Goal: Complete application form: Complete application form

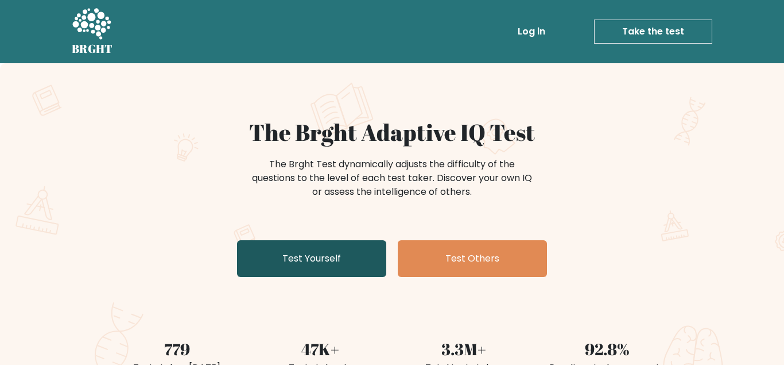
click at [345, 257] on link "Test Yourself" at bounding box center [311, 258] width 149 height 37
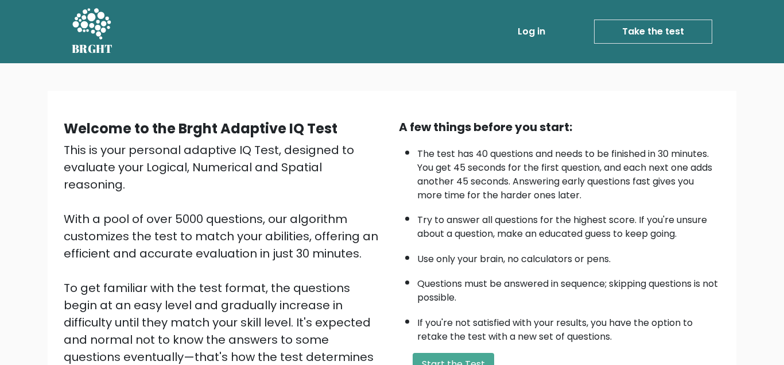
scroll to position [172, 0]
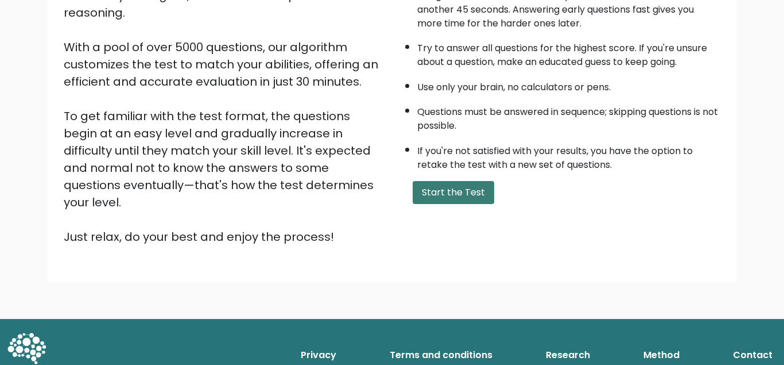
click at [456, 204] on button "Start the Test" at bounding box center [454, 192] width 82 height 23
click at [448, 204] on button "Start the Test" at bounding box center [454, 192] width 82 height 23
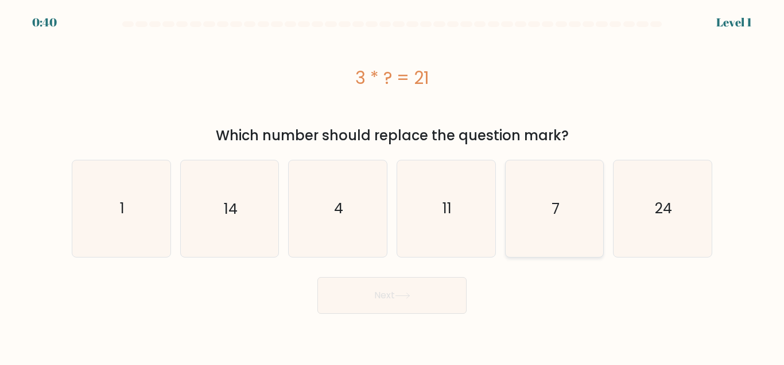
click at [555, 227] on icon "7" at bounding box center [554, 208] width 96 height 96
click at [393, 185] on input "e. 7" at bounding box center [392, 184] width 1 height 3
radio input "true"
click at [424, 296] on button "Next" at bounding box center [392, 295] width 149 height 37
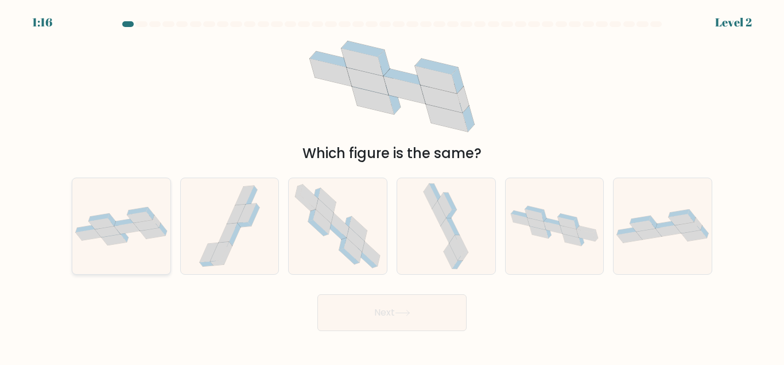
click at [75, 223] on icon at bounding box center [121, 226] width 98 height 38
click at [392, 185] on input "a." at bounding box center [392, 184] width 1 height 3
radio input "true"
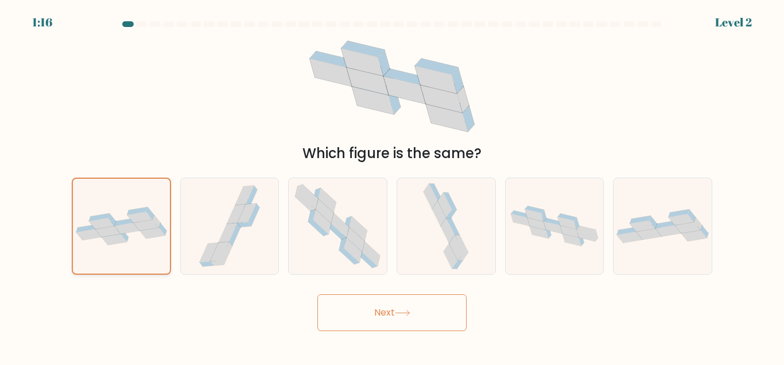
click at [75, 223] on icon at bounding box center [121, 226] width 97 height 38
click at [392, 185] on input "a." at bounding box center [392, 184] width 1 height 3
click at [378, 327] on button "Next" at bounding box center [392, 312] width 149 height 37
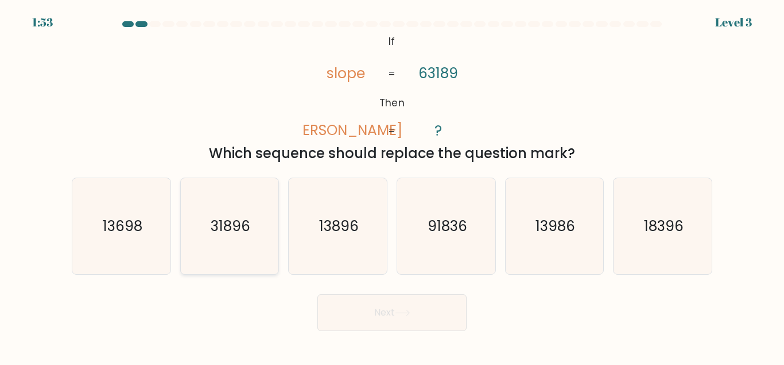
click at [250, 239] on icon "31896" at bounding box center [229, 226] width 96 height 96
click at [392, 185] on input "b. 31896" at bounding box center [392, 184] width 1 height 3
radio input "true"
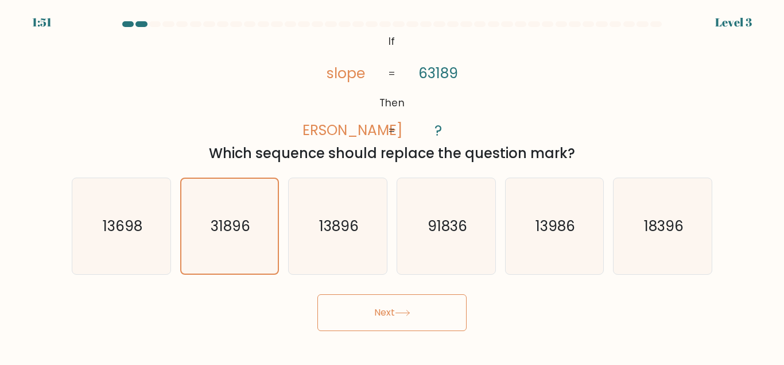
click at [419, 325] on button "Next" at bounding box center [392, 312] width 149 height 37
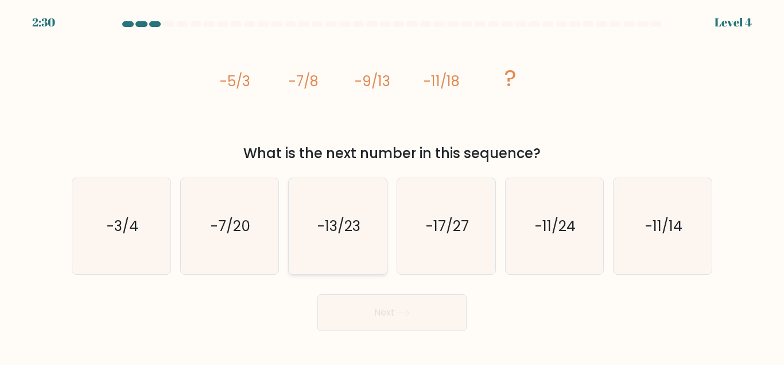
click at [318, 247] on icon "-13/23" at bounding box center [338, 226] width 96 height 96
click at [392, 185] on input "c. -13/23" at bounding box center [392, 184] width 1 height 3
radio input "true"
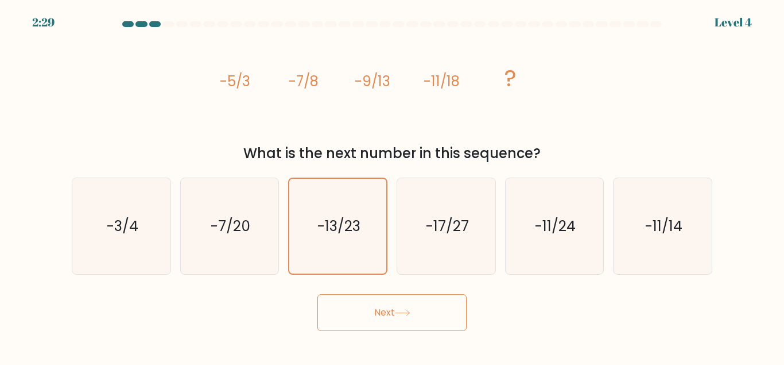
click at [438, 317] on button "Next" at bounding box center [392, 312] width 149 height 37
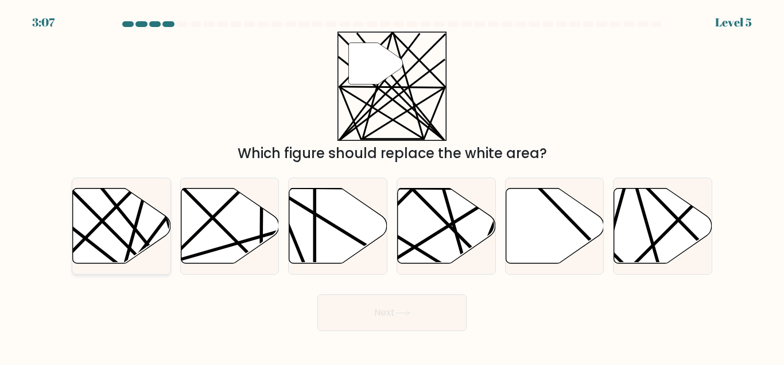
click at [128, 229] on icon at bounding box center [122, 225] width 98 height 75
click at [392, 185] on input "a." at bounding box center [392, 184] width 1 height 3
radio input "true"
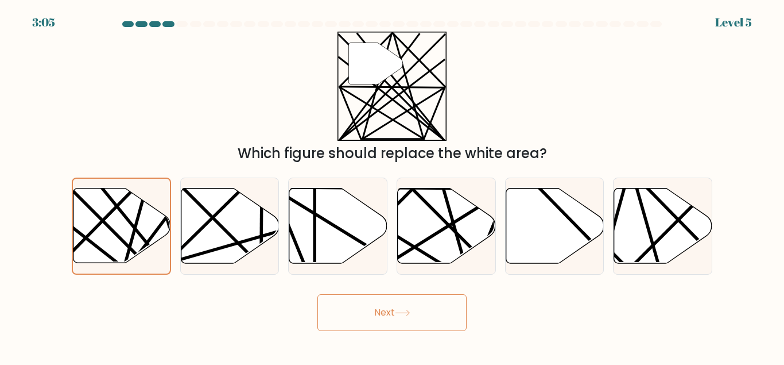
click at [373, 311] on button "Next" at bounding box center [392, 312] width 149 height 37
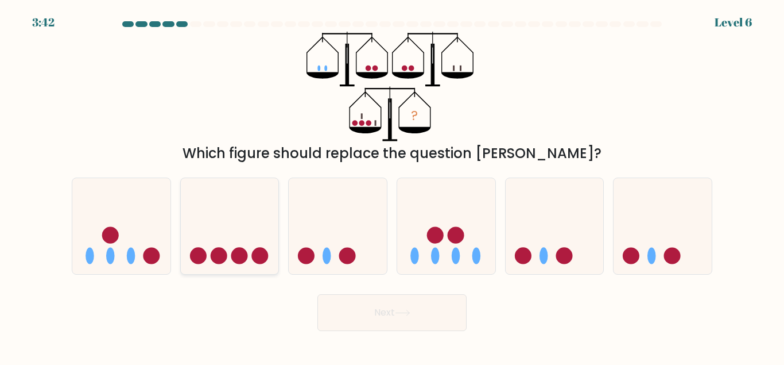
click at [212, 252] on circle at bounding box center [219, 255] width 17 height 17
click at [392, 185] on input "b." at bounding box center [392, 184] width 1 height 3
radio input "true"
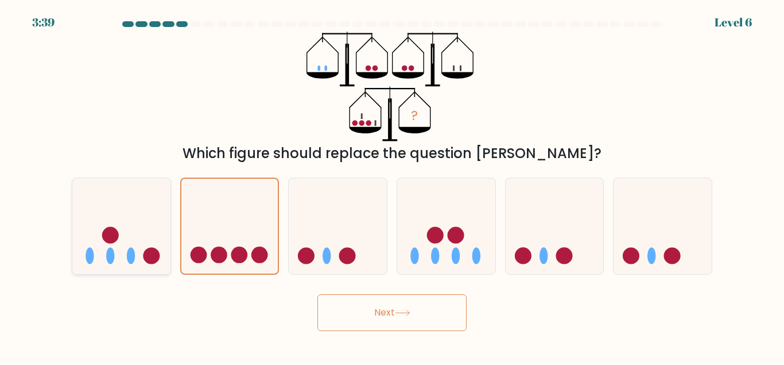
click at [131, 247] on icon at bounding box center [121, 225] width 98 height 81
click at [392, 185] on input "a." at bounding box center [392, 184] width 1 height 3
radio input "true"
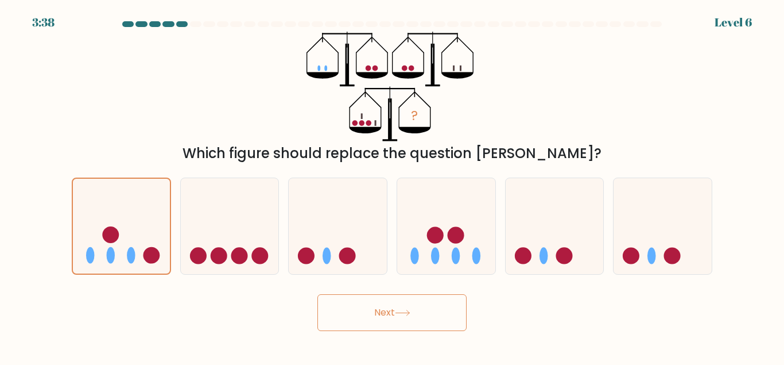
click at [369, 324] on button "Next" at bounding box center [392, 312] width 149 height 37
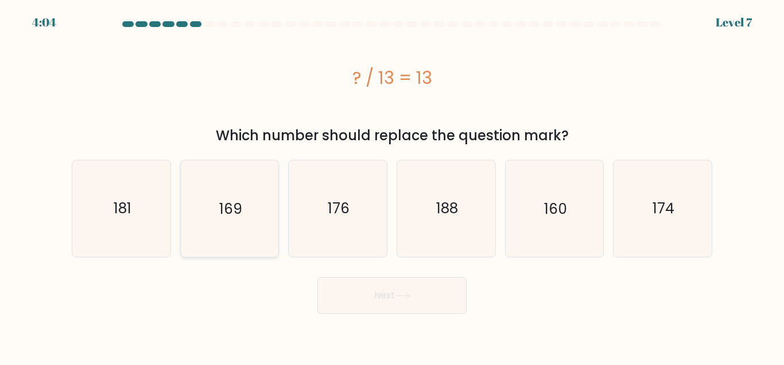
click at [262, 205] on icon "169" at bounding box center [229, 208] width 96 height 96
click at [392, 185] on input "b. 169" at bounding box center [392, 184] width 1 height 3
radio input "true"
click at [430, 289] on button "Next" at bounding box center [392, 295] width 149 height 37
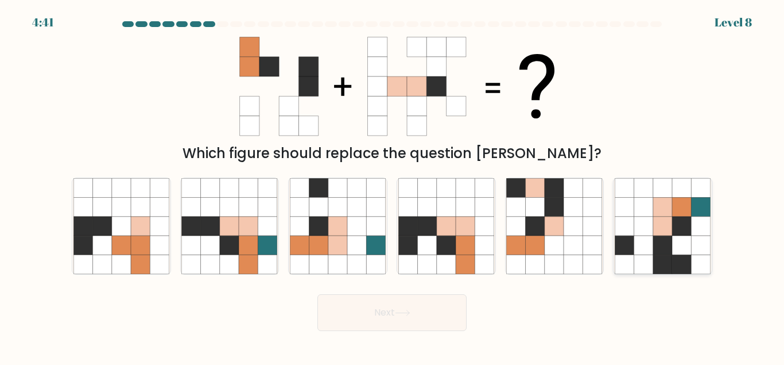
click at [649, 239] on icon at bounding box center [643, 244] width 19 height 19
click at [393, 185] on input "f." at bounding box center [392, 184] width 1 height 3
radio input "true"
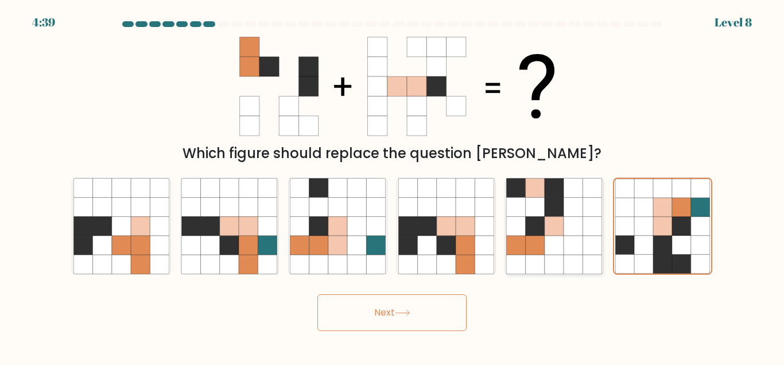
click at [539, 230] on icon at bounding box center [535, 225] width 19 height 19
click at [393, 185] on input "e." at bounding box center [392, 184] width 1 height 3
radio input "true"
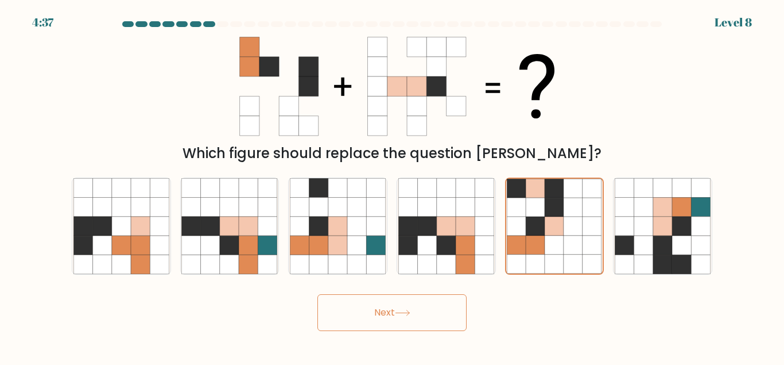
click at [404, 316] on button "Next" at bounding box center [392, 312] width 149 height 37
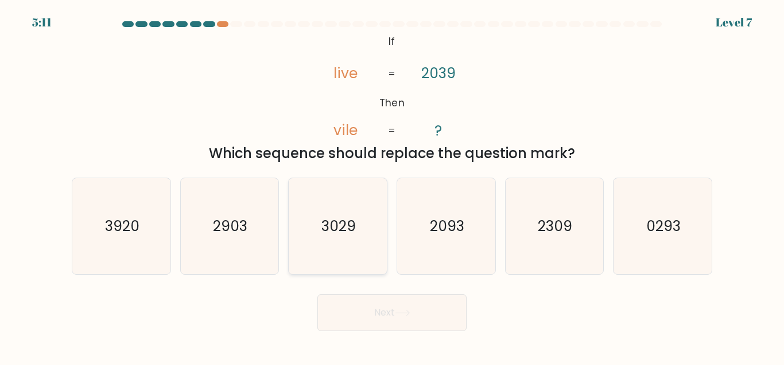
click at [363, 195] on icon "3029" at bounding box center [338, 226] width 96 height 96
click at [392, 185] on input "c. 3029" at bounding box center [392, 184] width 1 height 3
radio input "true"
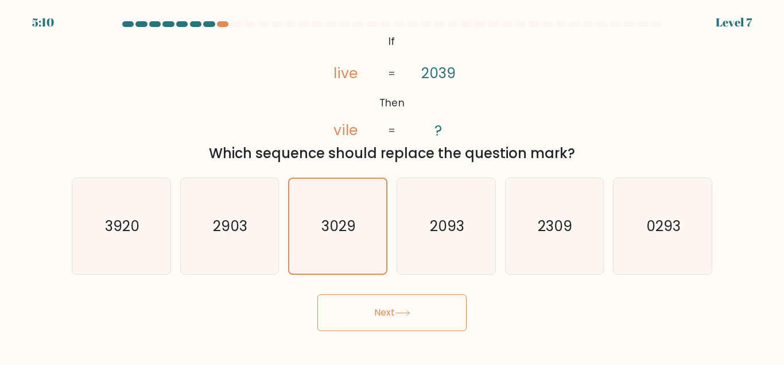
click at [382, 316] on button "Next" at bounding box center [392, 312] width 149 height 37
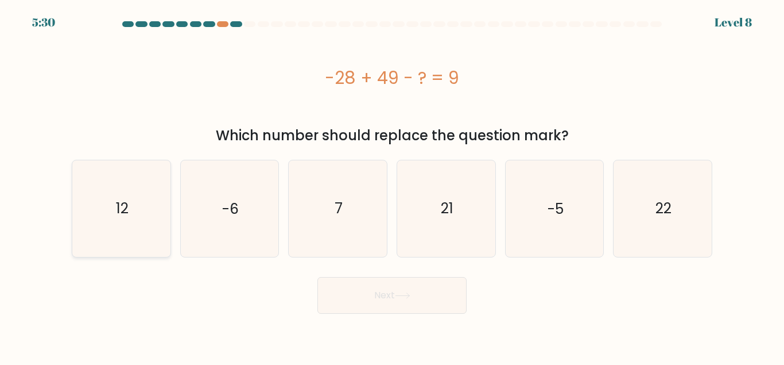
click at [137, 216] on icon "12" at bounding box center [121, 208] width 96 height 96
click at [392, 185] on input "a. 12" at bounding box center [392, 184] width 1 height 3
radio input "true"
click at [373, 292] on button "Next" at bounding box center [392, 295] width 149 height 37
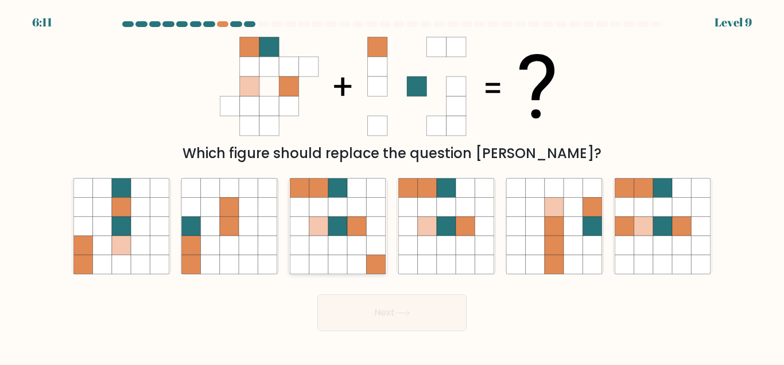
click at [342, 238] on icon at bounding box center [337, 244] width 19 height 19
click at [392, 185] on input "c." at bounding box center [392, 184] width 1 height 3
radio input "true"
click at [384, 312] on button "Next" at bounding box center [392, 312] width 149 height 37
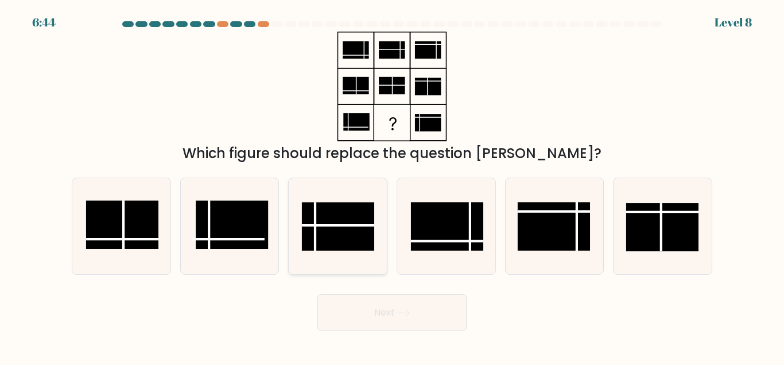
click at [342, 223] on rect at bounding box center [338, 226] width 72 height 48
click at [392, 185] on input "c." at bounding box center [392, 184] width 1 height 3
radio input "true"
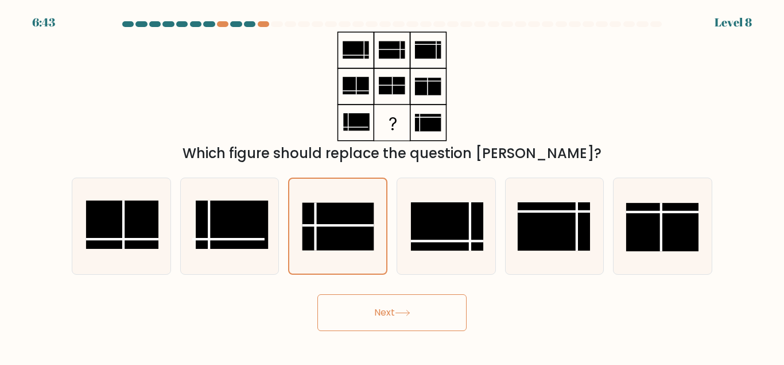
drag, startPoint x: 405, startPoint y: 332, endPoint x: 424, endPoint y: 313, distance: 27.2
click at [424, 313] on body "6:43 Level 8" at bounding box center [392, 182] width 784 height 365
click at [424, 313] on button "Next" at bounding box center [392, 312] width 149 height 37
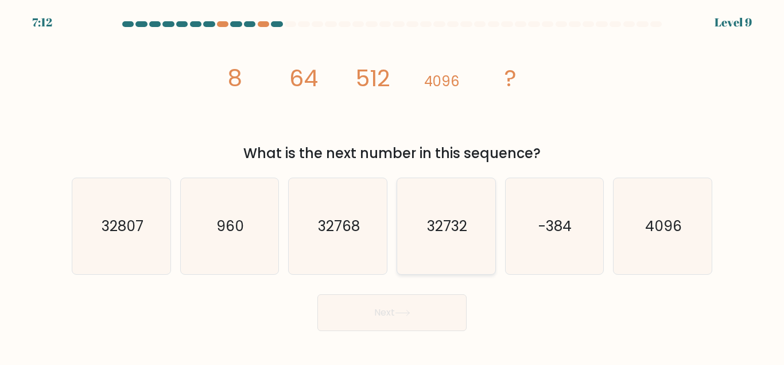
click at [471, 239] on icon "32732" at bounding box center [446, 226] width 96 height 96
click at [393, 185] on input "d. 32732" at bounding box center [392, 184] width 1 height 3
radio input "true"
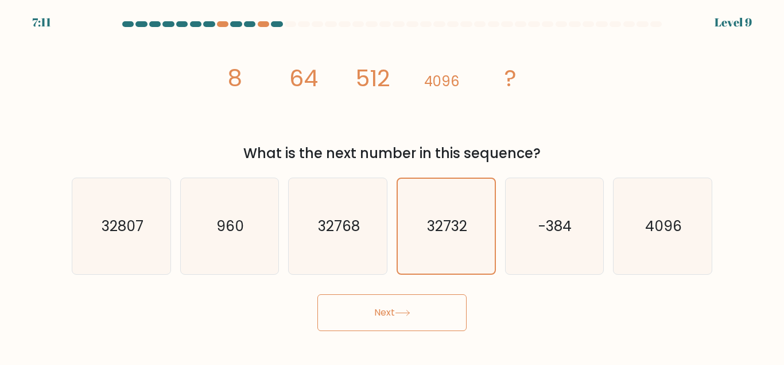
click at [430, 312] on button "Next" at bounding box center [392, 312] width 149 height 37
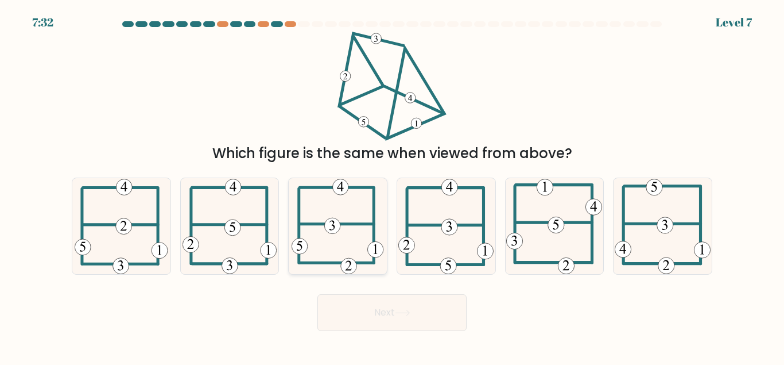
click at [342, 241] on icon at bounding box center [338, 226] width 92 height 96
click at [392, 185] on input "c." at bounding box center [392, 184] width 1 height 3
radio input "true"
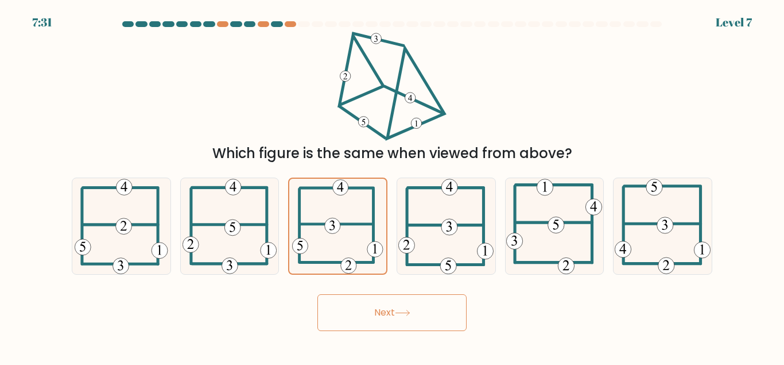
click at [399, 318] on button "Next" at bounding box center [392, 312] width 149 height 37
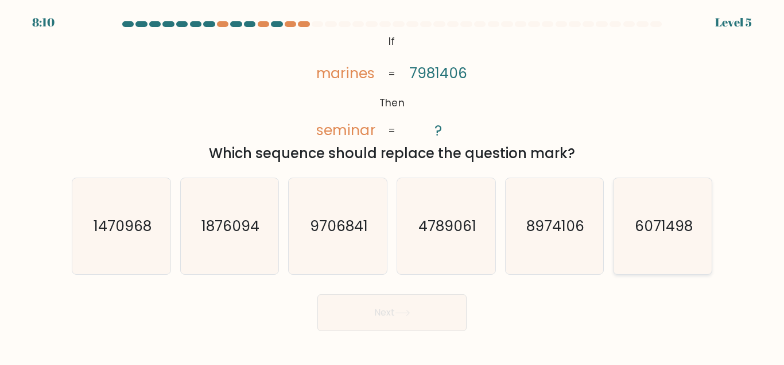
click at [654, 229] on text "6071498" at bounding box center [664, 226] width 58 height 20
click at [393, 185] on input "f. 6071498" at bounding box center [392, 184] width 1 height 3
radio input "true"
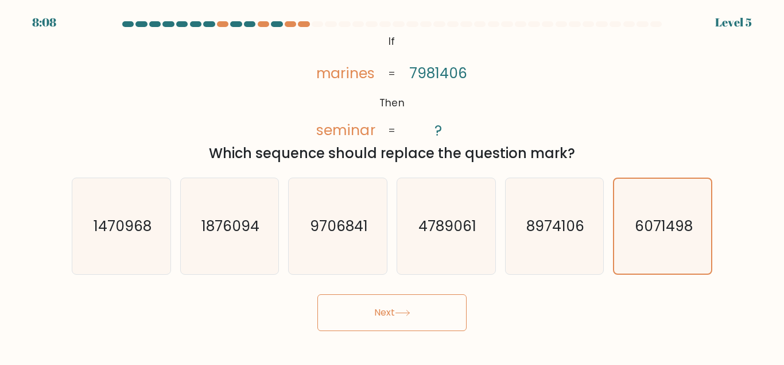
click at [432, 316] on button "Next" at bounding box center [392, 312] width 149 height 37
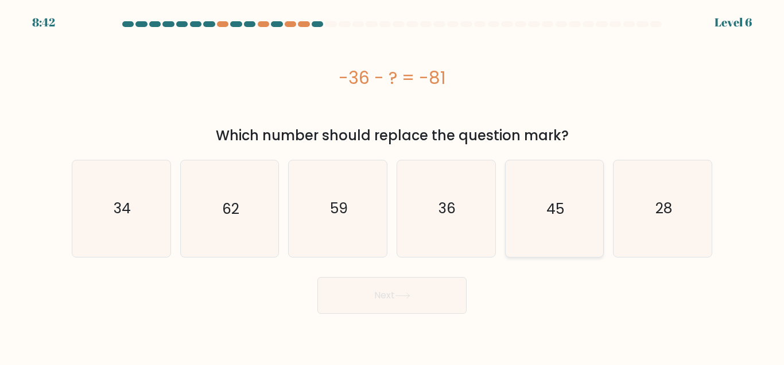
click at [558, 193] on icon "45" at bounding box center [554, 208] width 96 height 96
click at [393, 185] on input "e. 45" at bounding box center [392, 184] width 1 height 3
radio input "true"
click at [442, 291] on button "Next" at bounding box center [392, 295] width 149 height 37
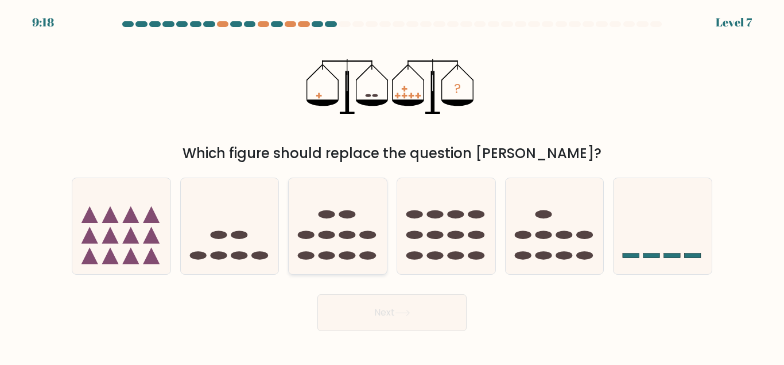
click at [317, 220] on icon at bounding box center [338, 225] width 98 height 81
click at [392, 185] on input "c." at bounding box center [392, 184] width 1 height 3
radio input "true"
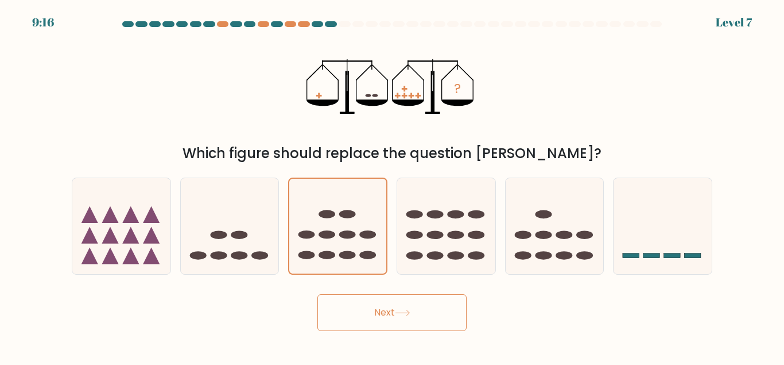
click at [426, 299] on button "Next" at bounding box center [392, 312] width 149 height 37
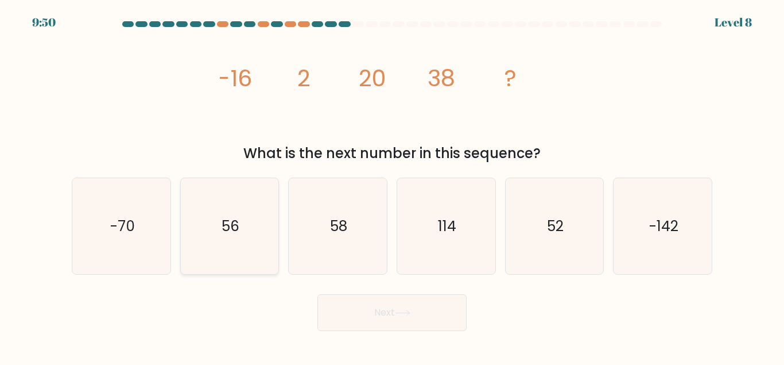
click at [249, 225] on icon "56" at bounding box center [229, 226] width 96 height 96
click at [392, 185] on input "b. 56" at bounding box center [392, 184] width 1 height 3
radio input "true"
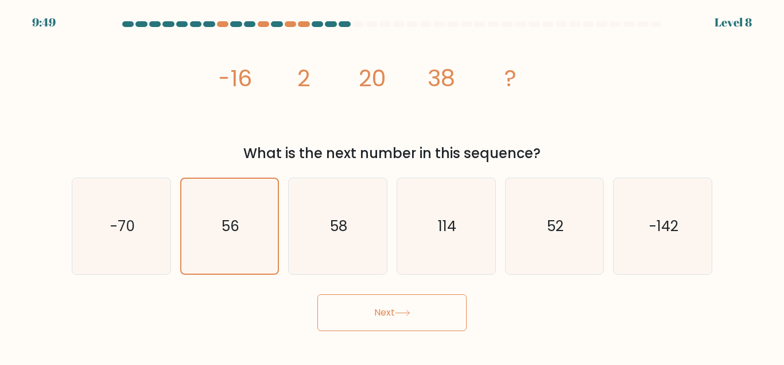
click at [376, 326] on button "Next" at bounding box center [392, 312] width 149 height 37
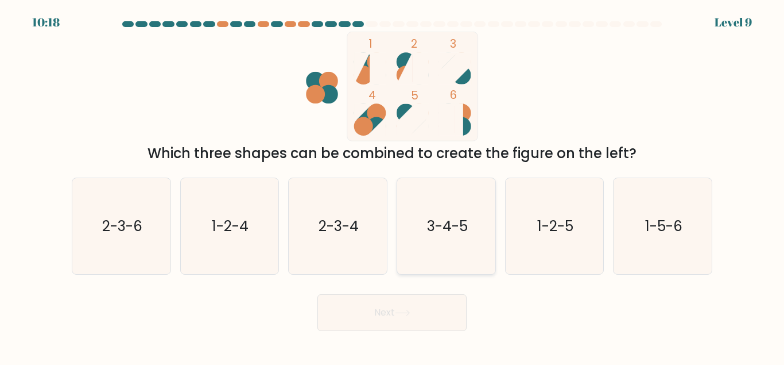
click at [425, 225] on icon "3-4-5" at bounding box center [446, 226] width 96 height 96
click at [393, 185] on input "d. 3-4-5" at bounding box center [392, 184] width 1 height 3
radio input "true"
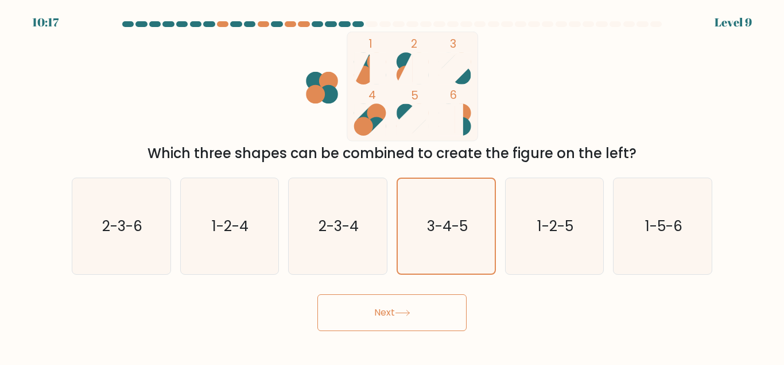
click at [409, 306] on button "Next" at bounding box center [392, 312] width 149 height 37
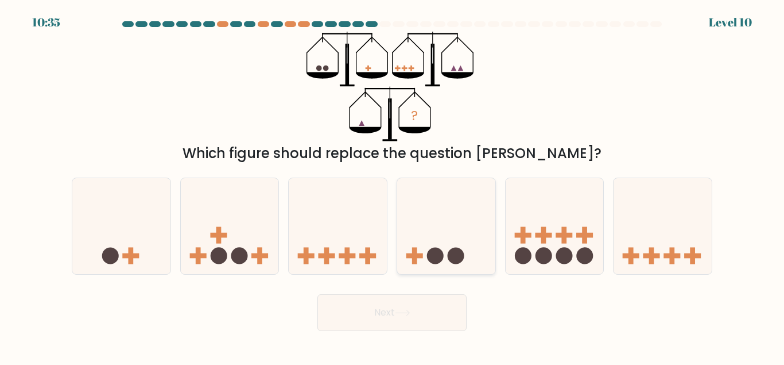
click at [427, 244] on icon at bounding box center [446, 225] width 98 height 81
click at [393, 185] on input "d." at bounding box center [392, 184] width 1 height 3
radio input "true"
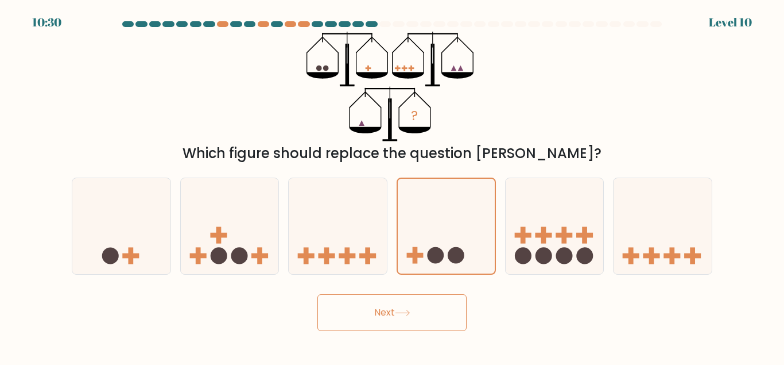
click at [421, 318] on button "Next" at bounding box center [392, 312] width 149 height 37
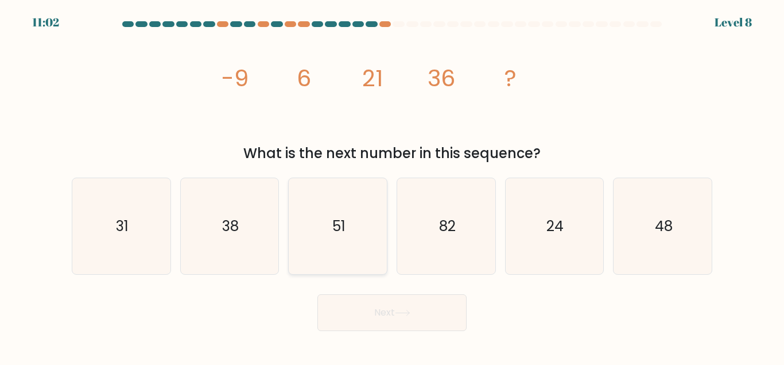
click at [351, 269] on icon "51" at bounding box center [338, 226] width 96 height 96
click at [392, 185] on input "c. 51" at bounding box center [392, 184] width 1 height 3
radio input "true"
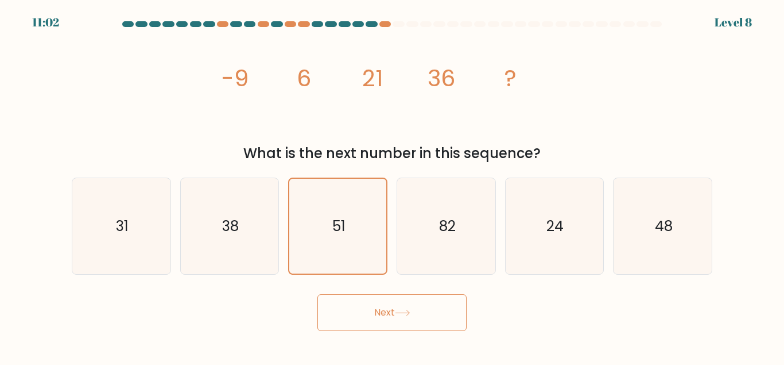
click at [374, 304] on button "Next" at bounding box center [392, 312] width 149 height 37
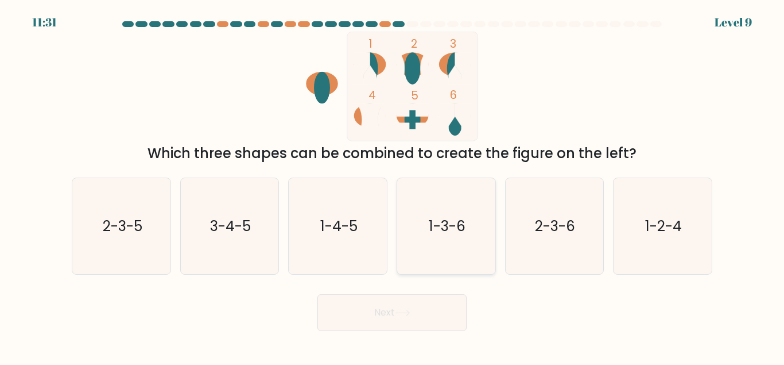
click at [438, 225] on text "1-3-6" at bounding box center [447, 226] width 37 height 20
click at [393, 185] on input "d. 1-3-6" at bounding box center [392, 184] width 1 height 3
radio input "true"
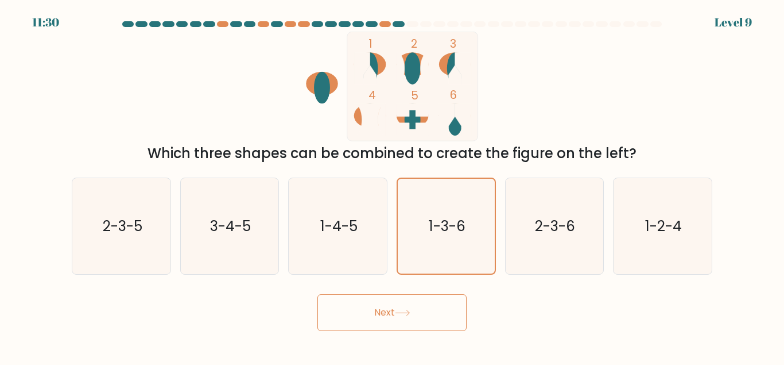
drag, startPoint x: 444, startPoint y: 293, endPoint x: 443, endPoint y: 301, distance: 8.1
click at [443, 301] on div "Next" at bounding box center [392, 309] width 655 height 42
click at [443, 301] on button "Next" at bounding box center [392, 312] width 149 height 37
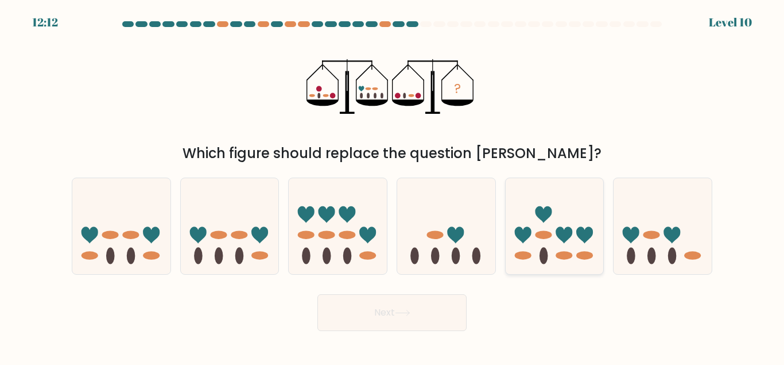
click at [556, 233] on icon at bounding box center [555, 225] width 98 height 81
click at [393, 185] on input "e." at bounding box center [392, 184] width 1 height 3
radio input "true"
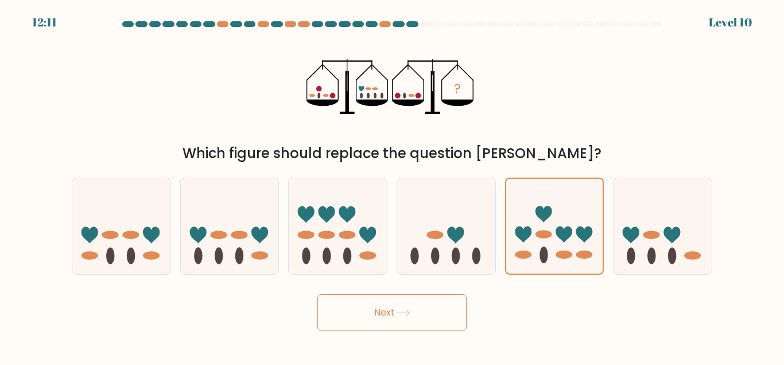
click at [421, 300] on button "Next" at bounding box center [392, 312] width 149 height 37
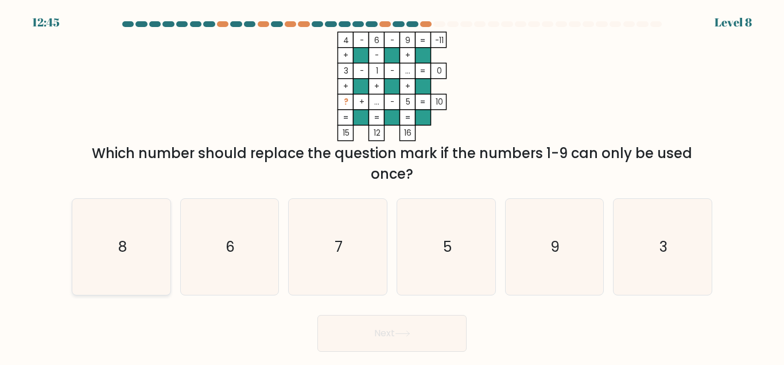
click at [123, 261] on icon "8" at bounding box center [121, 247] width 96 height 96
click at [392, 185] on input "a. 8" at bounding box center [392, 184] width 1 height 3
radio input "true"
click at [359, 326] on button "Next" at bounding box center [392, 333] width 149 height 37
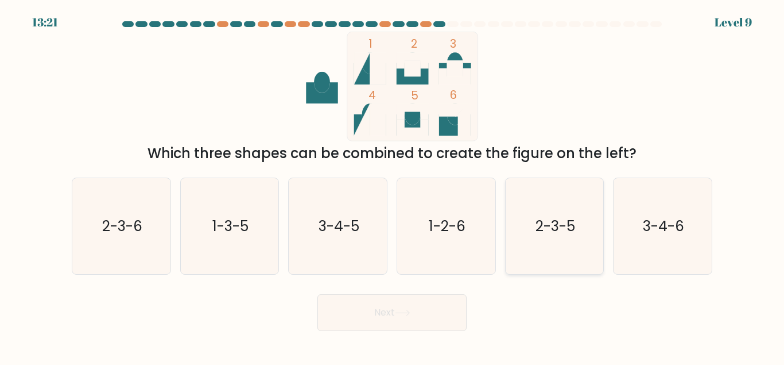
click at [558, 225] on text "2-3-5" at bounding box center [556, 226] width 40 height 20
click at [393, 185] on input "e. 2-3-5" at bounding box center [392, 184] width 1 height 3
radio input "true"
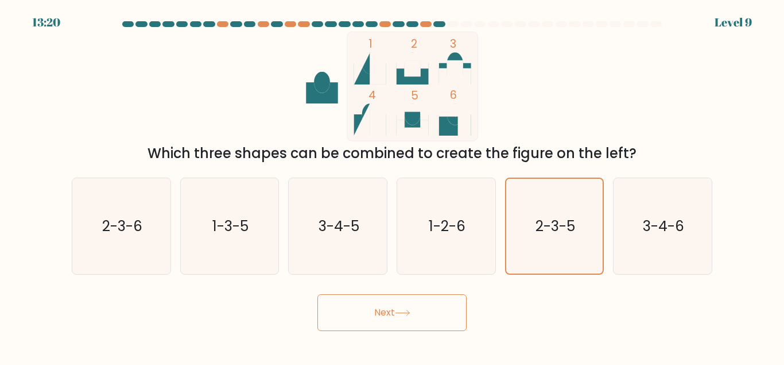
click at [443, 318] on button "Next" at bounding box center [392, 312] width 149 height 37
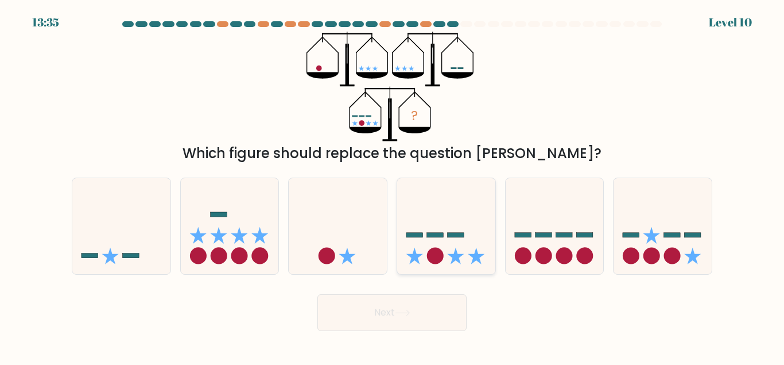
click at [429, 237] on rect at bounding box center [435, 235] width 17 height 5
click at [393, 185] on input "d." at bounding box center [392, 184] width 1 height 3
radio input "true"
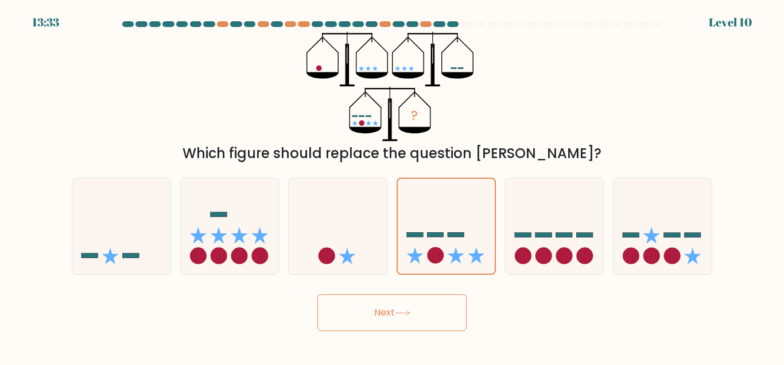
drag, startPoint x: 379, startPoint y: 330, endPoint x: 395, endPoint y: 312, distance: 24.0
click at [395, 312] on button "Next" at bounding box center [392, 312] width 149 height 37
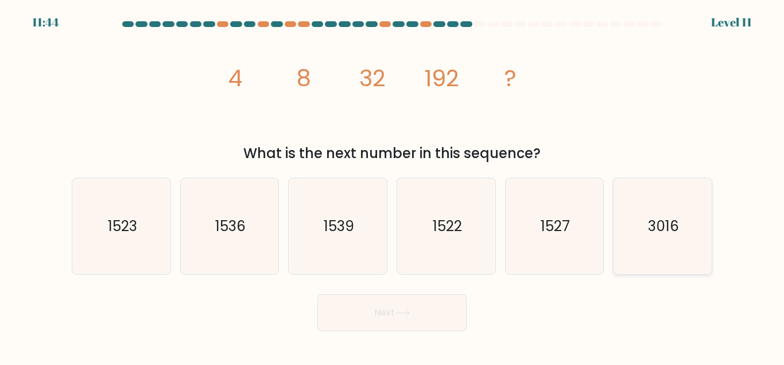
drag, startPoint x: 724, startPoint y: 223, endPoint x: 682, endPoint y: 230, distance: 42.5
click at [682, 230] on form at bounding box center [392, 175] width 784 height 309
click at [682, 230] on icon "3016" at bounding box center [663, 226] width 96 height 96
click at [393, 185] on input "f. 3016" at bounding box center [392, 184] width 1 height 3
radio input "true"
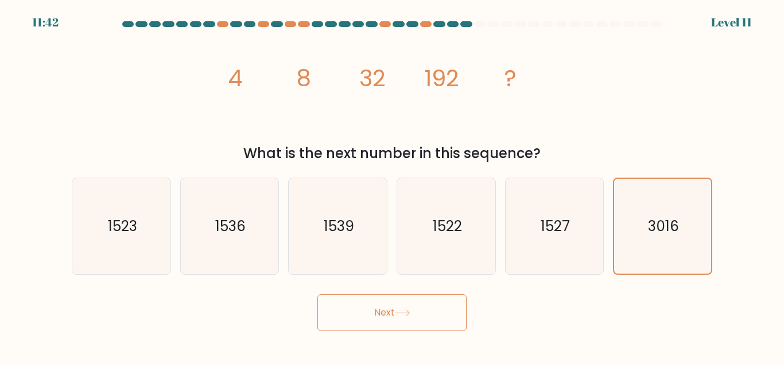
click at [412, 300] on button "Next" at bounding box center [392, 312] width 149 height 37
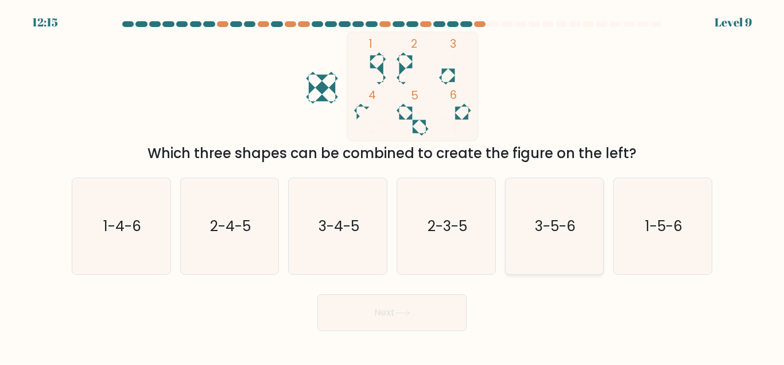
click at [553, 247] on icon "3-5-6" at bounding box center [554, 226] width 96 height 96
click at [393, 185] on input "e. 3-5-6" at bounding box center [392, 184] width 1 height 3
radio input "true"
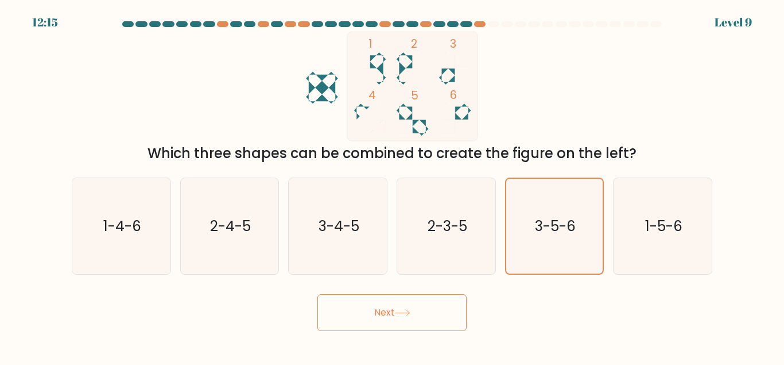
click at [447, 309] on button "Next" at bounding box center [392, 312] width 149 height 37
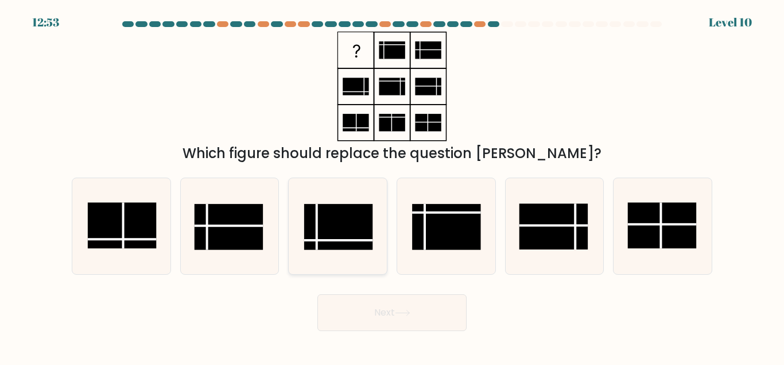
click at [365, 247] on rect at bounding box center [338, 227] width 69 height 46
click at [392, 185] on input "c." at bounding box center [392, 184] width 1 height 3
radio input "true"
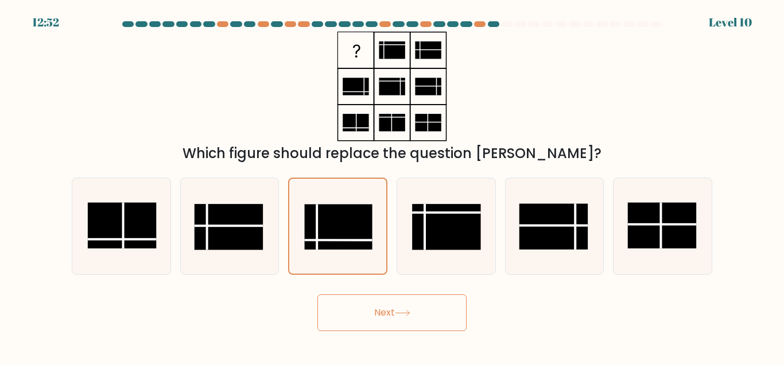
click at [431, 320] on button "Next" at bounding box center [392, 312] width 149 height 37
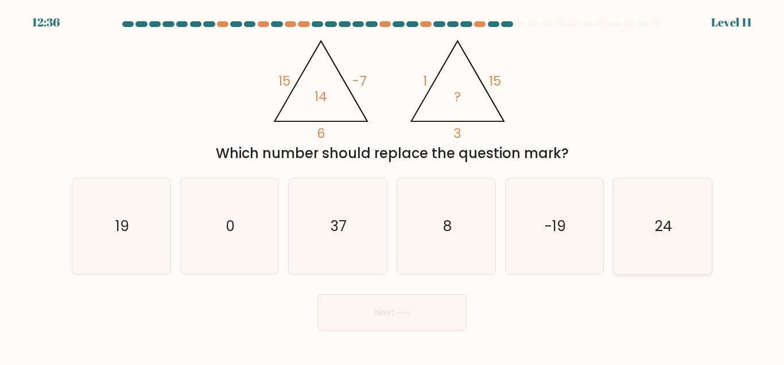
click at [663, 253] on icon "24" at bounding box center [663, 226] width 96 height 96
click at [393, 185] on input "f. 24" at bounding box center [392, 184] width 1 height 3
radio input "true"
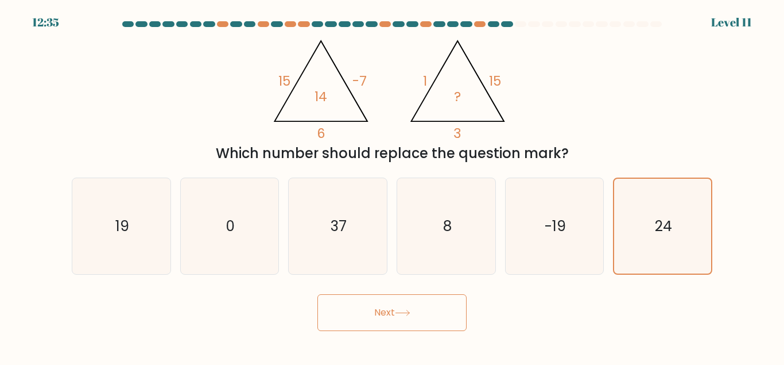
click at [426, 314] on button "Next" at bounding box center [392, 312] width 149 height 37
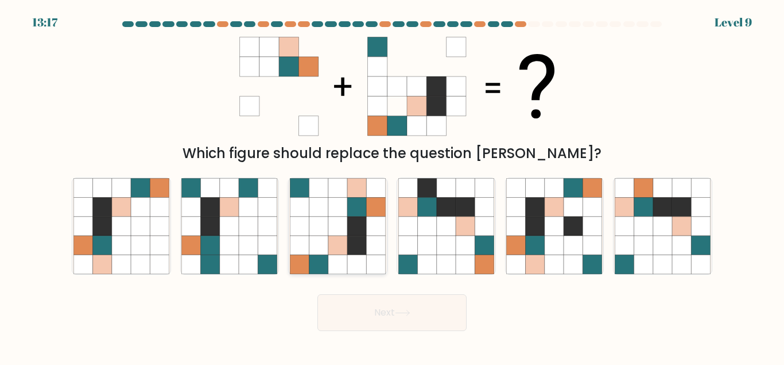
click at [335, 245] on icon at bounding box center [337, 244] width 19 height 19
click at [392, 185] on input "c." at bounding box center [392, 184] width 1 height 3
radio input "true"
click at [383, 304] on button "Next" at bounding box center [392, 312] width 149 height 37
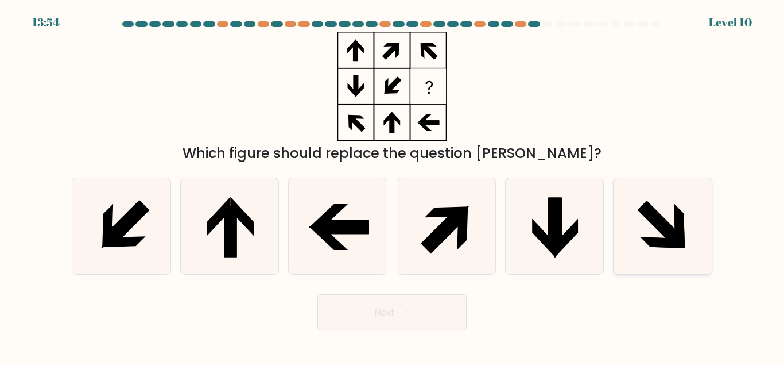
click at [676, 208] on icon at bounding box center [679, 225] width 11 height 45
click at [393, 185] on input "f." at bounding box center [392, 184] width 1 height 3
radio input "true"
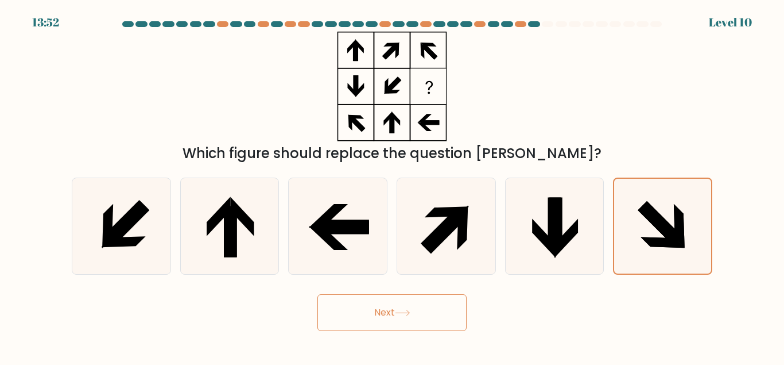
click at [440, 309] on button "Next" at bounding box center [392, 312] width 149 height 37
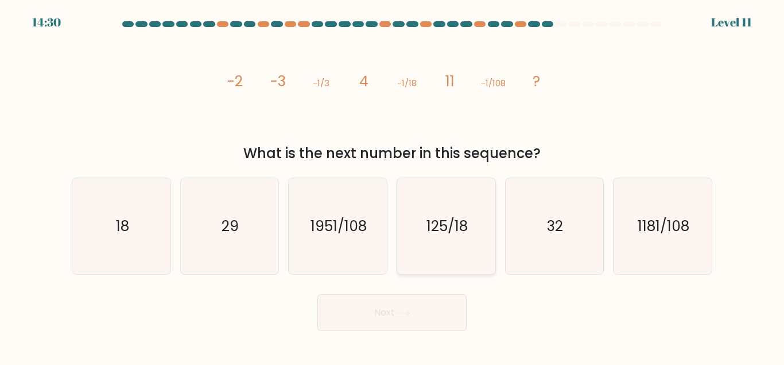
click at [437, 246] on icon "125/18" at bounding box center [446, 226] width 96 height 96
click at [393, 185] on input "d. 125/18" at bounding box center [392, 184] width 1 height 3
radio input "true"
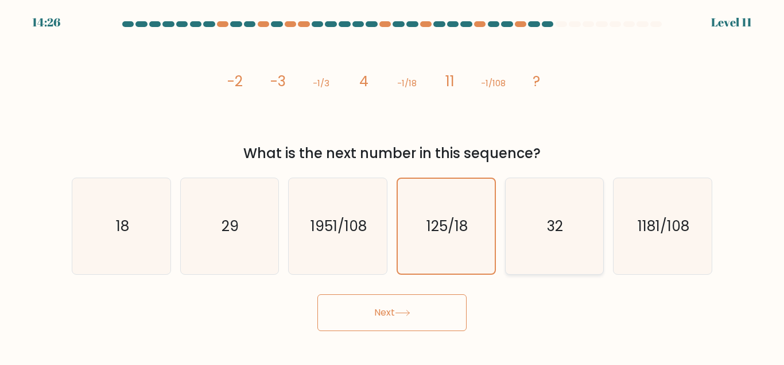
click at [547, 251] on icon "32" at bounding box center [554, 226] width 96 height 96
click at [393, 185] on input "e. 32" at bounding box center [392, 184] width 1 height 3
radio input "true"
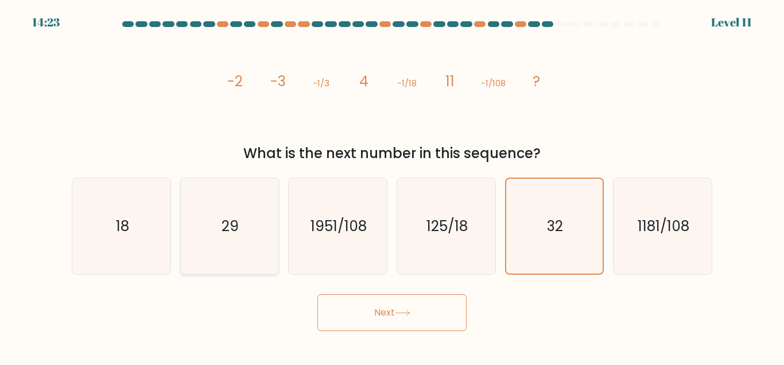
click at [225, 238] on icon "29" at bounding box center [229, 226] width 96 height 96
click at [392, 185] on input "b. 29" at bounding box center [392, 184] width 1 height 3
radio input "true"
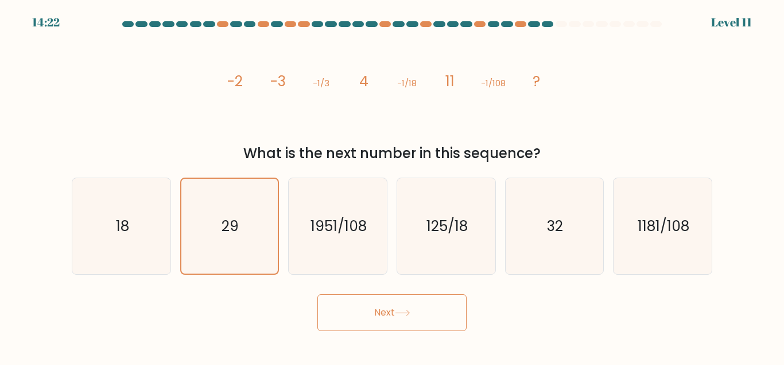
click at [355, 312] on button "Next" at bounding box center [392, 312] width 149 height 37
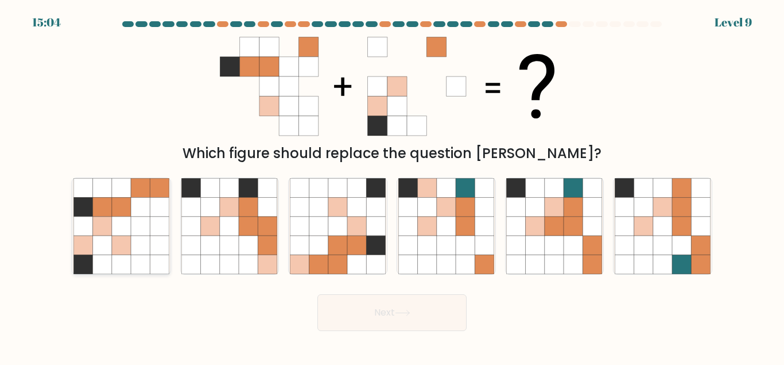
click at [115, 221] on icon at bounding box center [121, 225] width 19 height 19
click at [392, 185] on input "a." at bounding box center [392, 184] width 1 height 3
radio input "true"
click at [376, 321] on button "Next" at bounding box center [392, 312] width 149 height 37
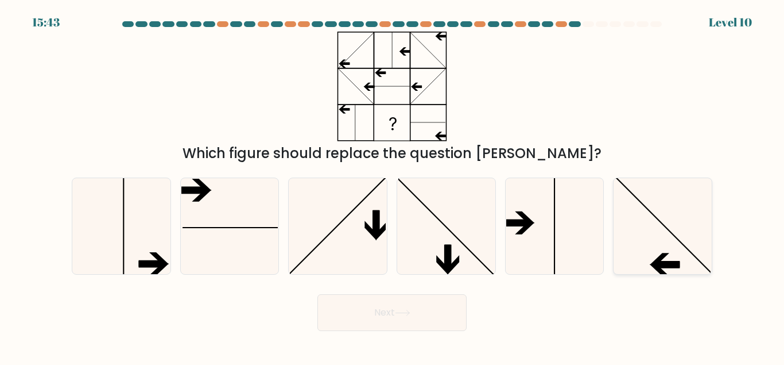
click at [650, 243] on icon at bounding box center [663, 226] width 96 height 96
click at [393, 185] on input "f." at bounding box center [392, 184] width 1 height 3
radio input "true"
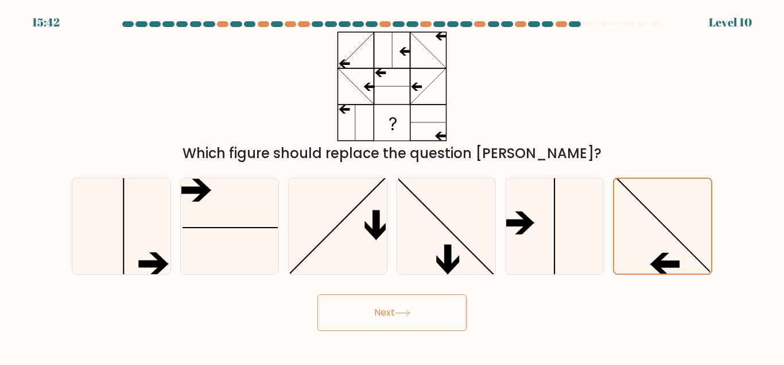
click at [423, 302] on button "Next" at bounding box center [392, 312] width 149 height 37
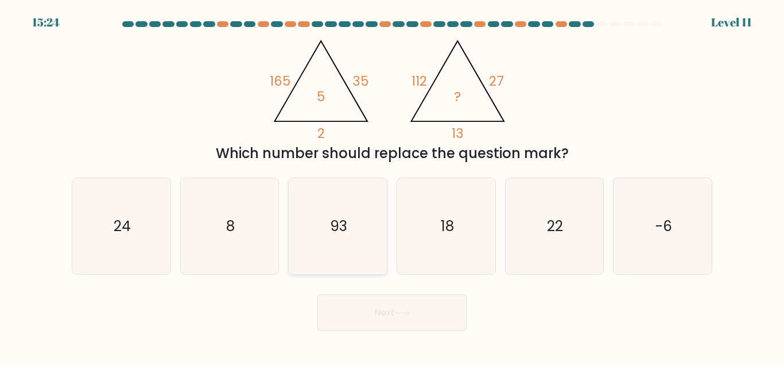
click at [318, 195] on icon "93" at bounding box center [338, 226] width 96 height 96
click at [392, 185] on input "c. 93" at bounding box center [392, 184] width 1 height 3
radio input "true"
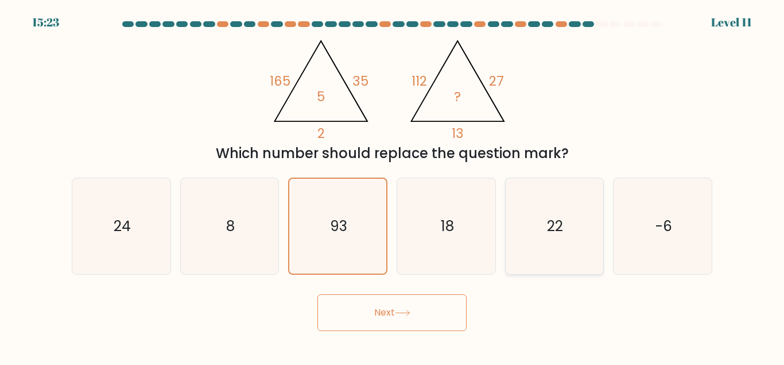
click at [541, 235] on icon "22" at bounding box center [554, 226] width 96 height 96
click at [393, 185] on input "e. 22" at bounding box center [392, 184] width 1 height 3
radio input "true"
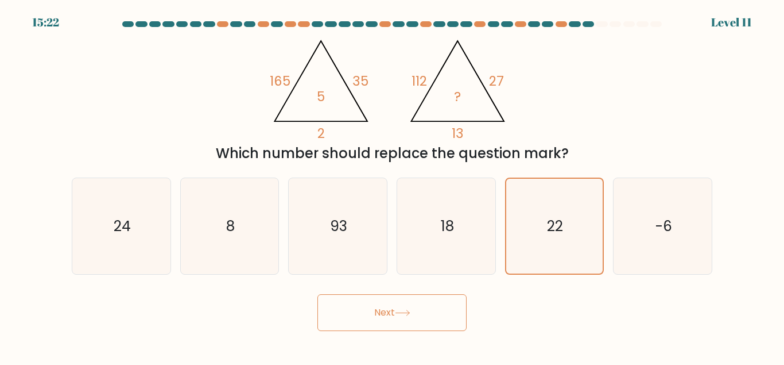
click at [407, 320] on button "Next" at bounding box center [392, 312] width 149 height 37
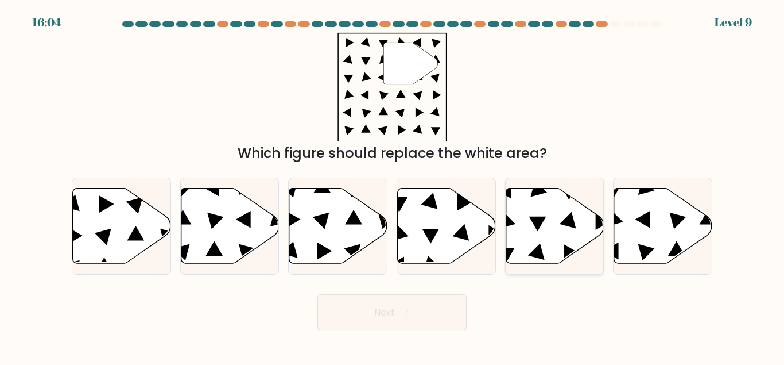
click at [539, 243] on icon at bounding box center [555, 225] width 98 height 75
click at [393, 185] on input "e." at bounding box center [392, 184] width 1 height 3
radio input "true"
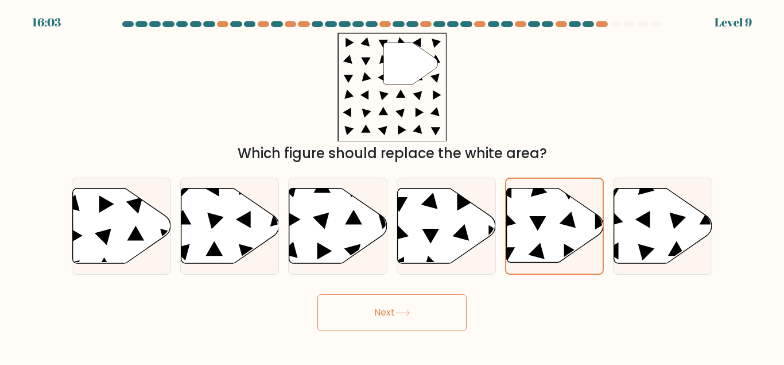
click at [401, 326] on button "Next" at bounding box center [392, 312] width 149 height 37
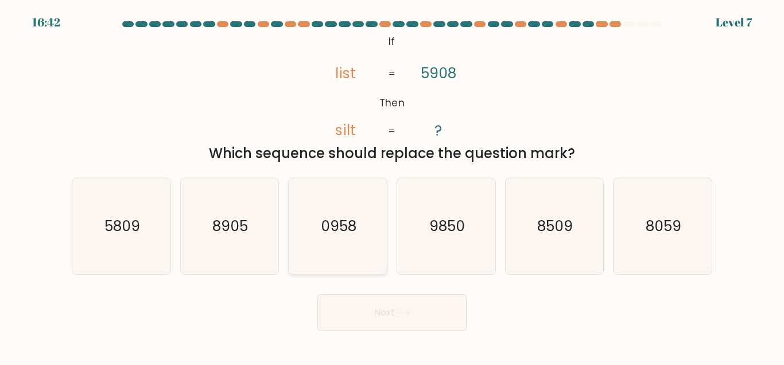
click at [307, 219] on icon "0958" at bounding box center [338, 226] width 96 height 96
click at [392, 185] on input "c. 0958" at bounding box center [392, 184] width 1 height 3
radio input "true"
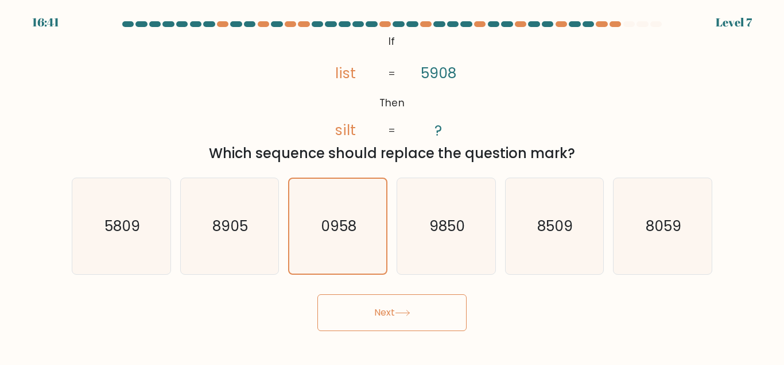
click at [402, 314] on icon at bounding box center [403, 312] width 16 height 6
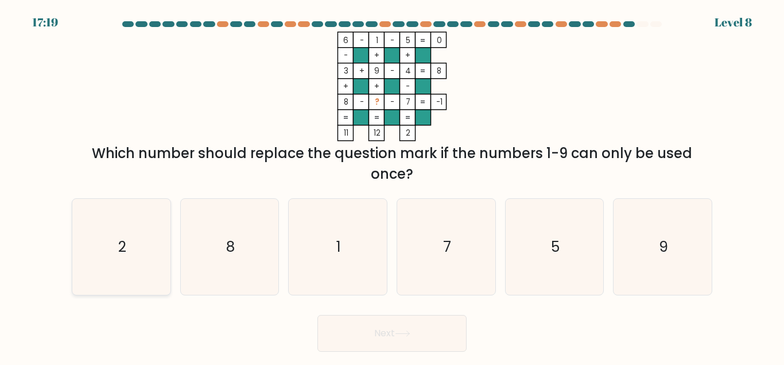
click at [149, 218] on icon "2" at bounding box center [121, 247] width 96 height 96
click at [392, 185] on input "a. 2" at bounding box center [392, 184] width 1 height 3
radio input "true"
click at [428, 335] on button "Next" at bounding box center [392, 333] width 149 height 37
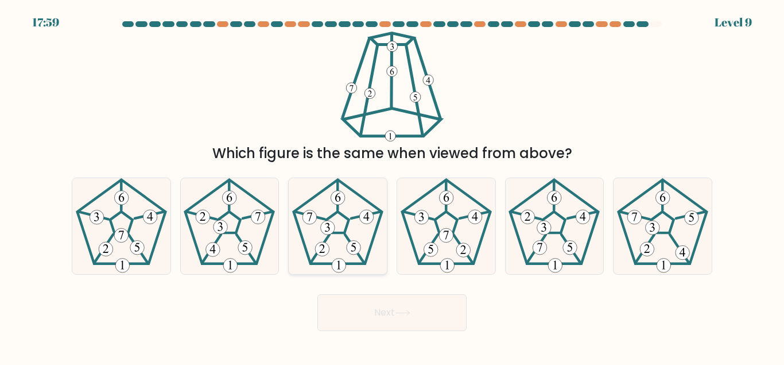
click at [314, 223] on icon at bounding box center [338, 226] width 96 height 96
click at [392, 185] on input "c." at bounding box center [392, 184] width 1 height 3
radio input "true"
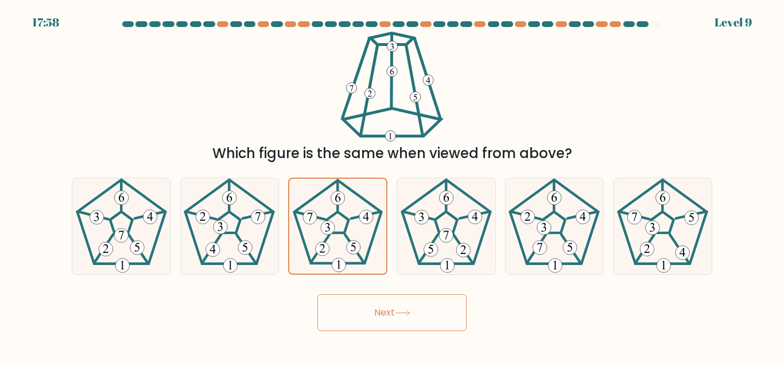
click at [407, 316] on button "Next" at bounding box center [392, 312] width 149 height 37
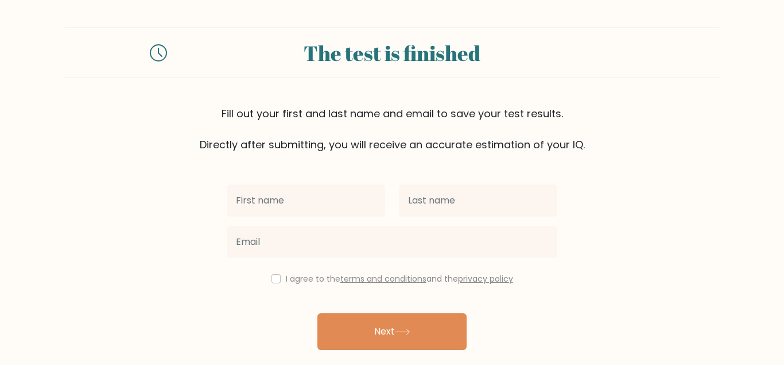
scroll to position [40, 0]
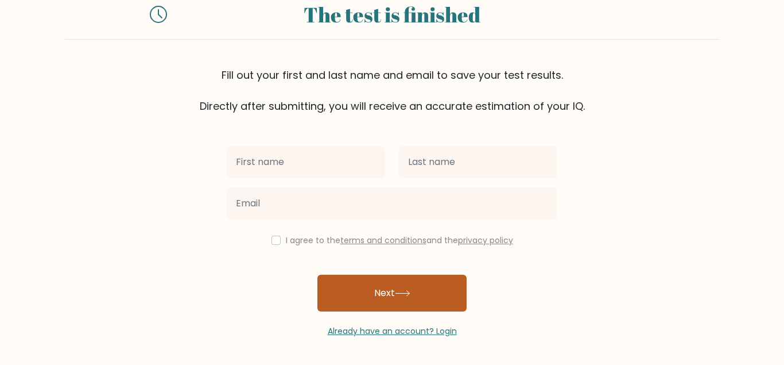
click at [417, 301] on button "Next" at bounding box center [392, 292] width 149 height 37
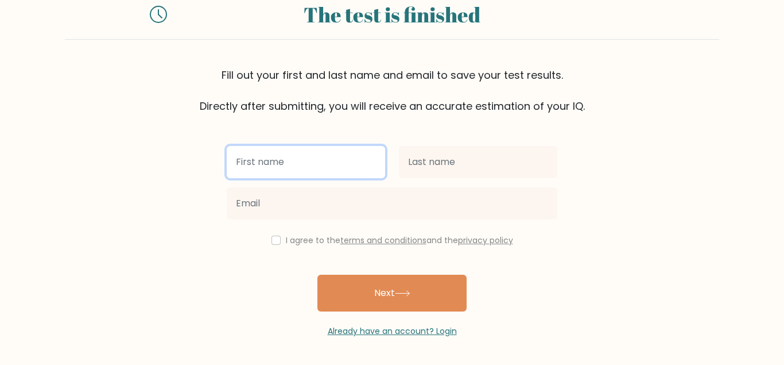
scroll to position [0, 0]
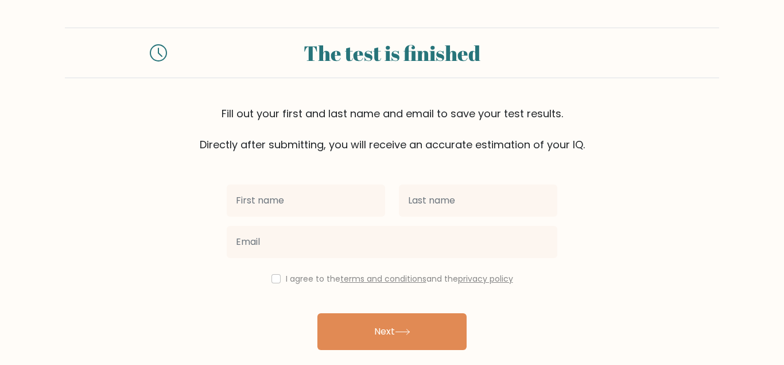
click at [172, 48] on div at bounding box center [119, 52] width 109 height 17
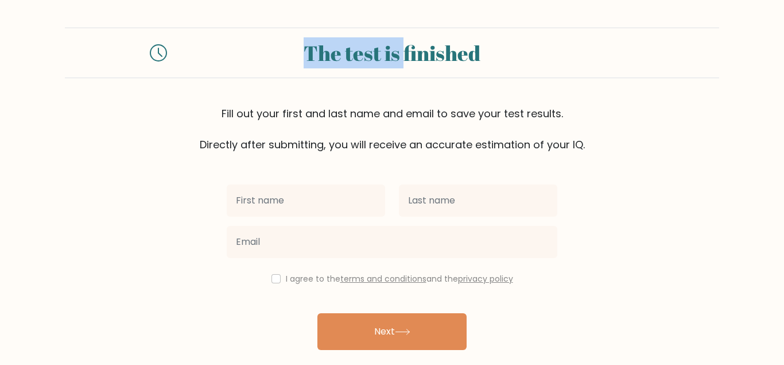
drag, startPoint x: 172, startPoint y: 48, endPoint x: 398, endPoint y: -33, distance: 239.9
click at [398, 0] on html "The test is finished Fill out your first and last name and email to save your t…" at bounding box center [392, 201] width 784 height 403
